Goal: Task Accomplishment & Management: Use online tool/utility

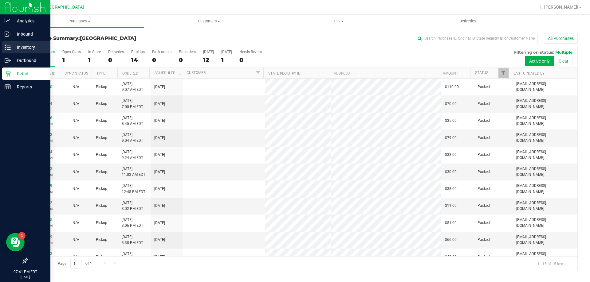
click at [10, 47] on line at bounding box center [8, 47] width 3 height 0
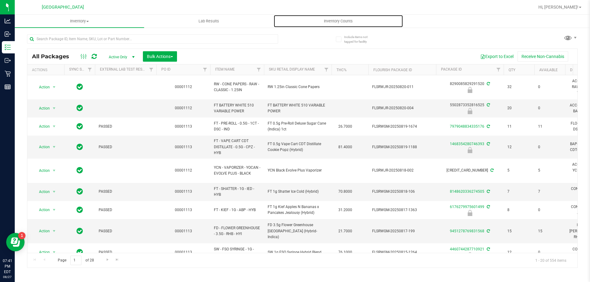
click at [338, 20] on span "Inventory Counts" at bounding box center [337, 21] width 45 height 6
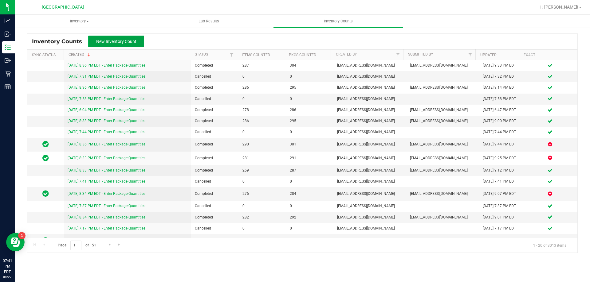
click at [126, 41] on span "New Inventory Count" at bounding box center [116, 41] width 40 height 5
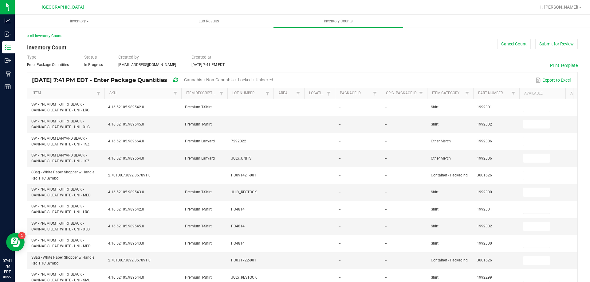
click at [76, 94] on link "Item" at bounding box center [64, 93] width 62 height 5
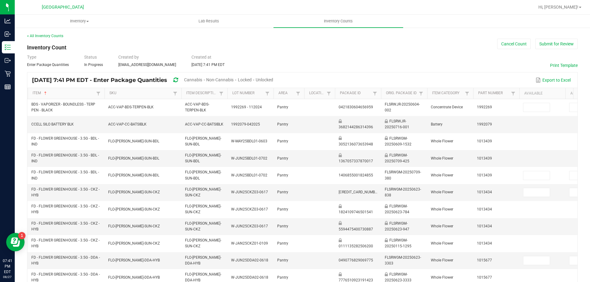
click at [273, 80] on span "Unlocked" at bounding box center [265, 79] width 18 height 5
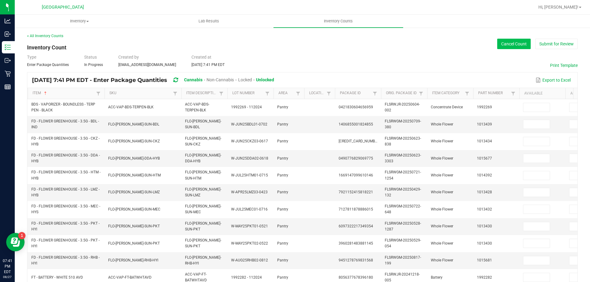
click at [505, 45] on button "Cancel Count" at bounding box center [513, 44] width 33 height 10
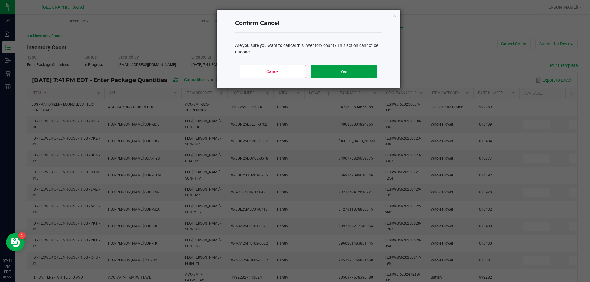
click at [350, 69] on button "Yes" at bounding box center [344, 71] width 66 height 13
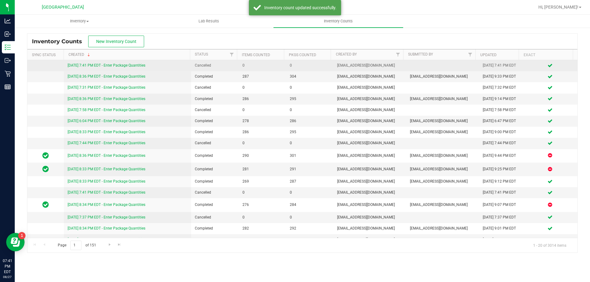
click at [124, 67] on link "[DATE] 7:41 PM EDT - Enter Package Quantities" at bounding box center [107, 65] width 78 height 4
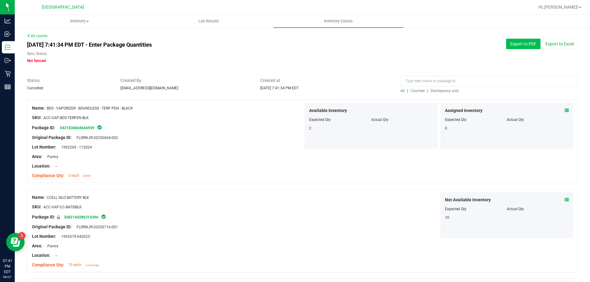
click at [519, 42] on button "Export to PDF" at bounding box center [523, 44] width 34 height 10
